Goal: Navigation & Orientation: Find specific page/section

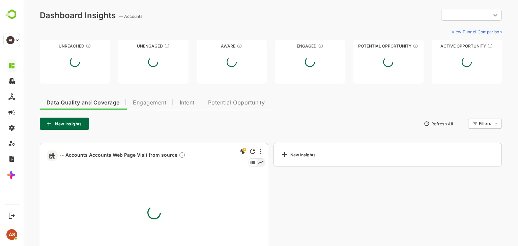
type input "**********"
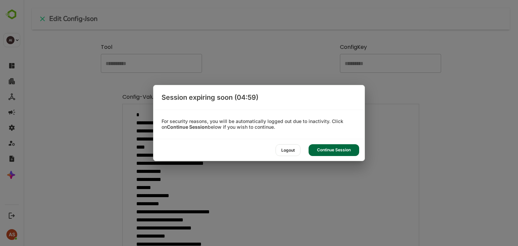
scroll to position [685, 0]
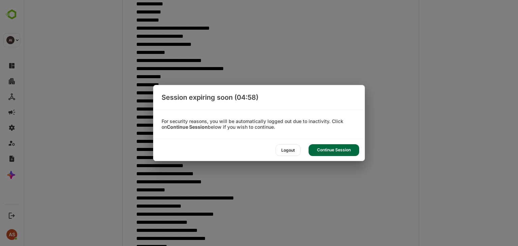
click at [327, 148] on div "Continue Session" at bounding box center [333, 150] width 51 height 12
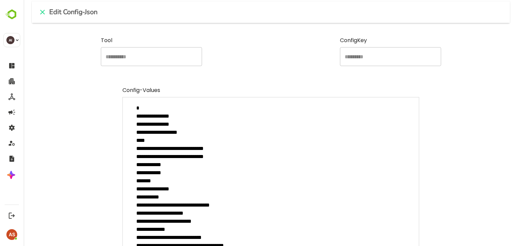
scroll to position [0, 0]
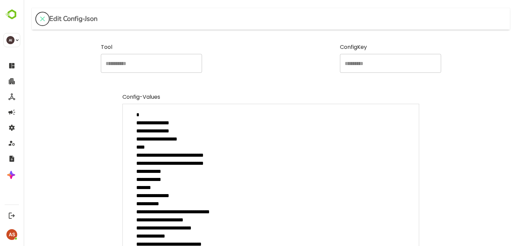
click at [43, 19] on icon "close" at bounding box center [42, 19] width 5 height 5
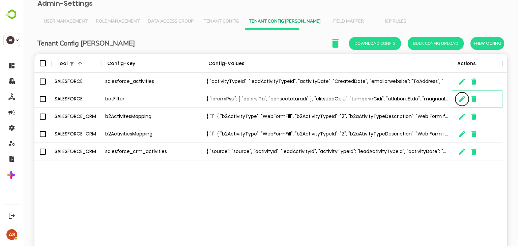
scroll to position [44, 0]
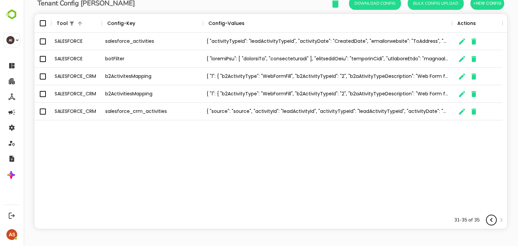
click at [490, 220] on icon "Previous page" at bounding box center [491, 220] width 2 height 4
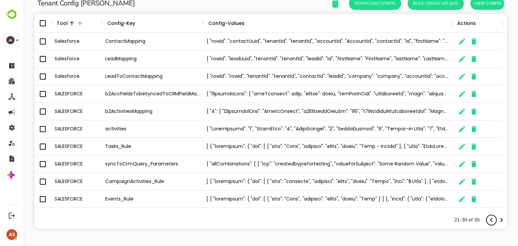
click at [490, 220] on icon "Previous page" at bounding box center [491, 220] width 2 height 4
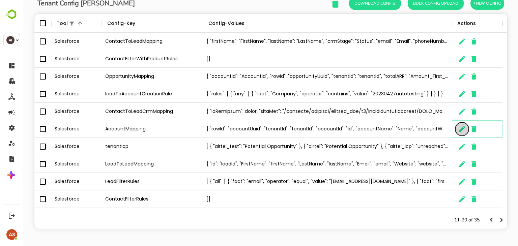
click at [463, 128] on icon "The User Data" at bounding box center [462, 129] width 6 height 6
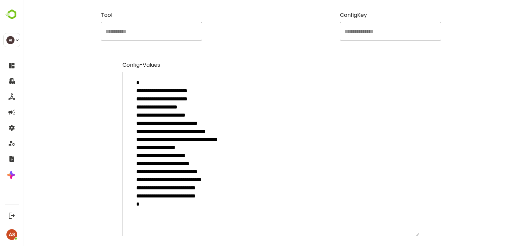
scroll to position [32, 0]
